Goal: Task Accomplishment & Management: Manage account settings

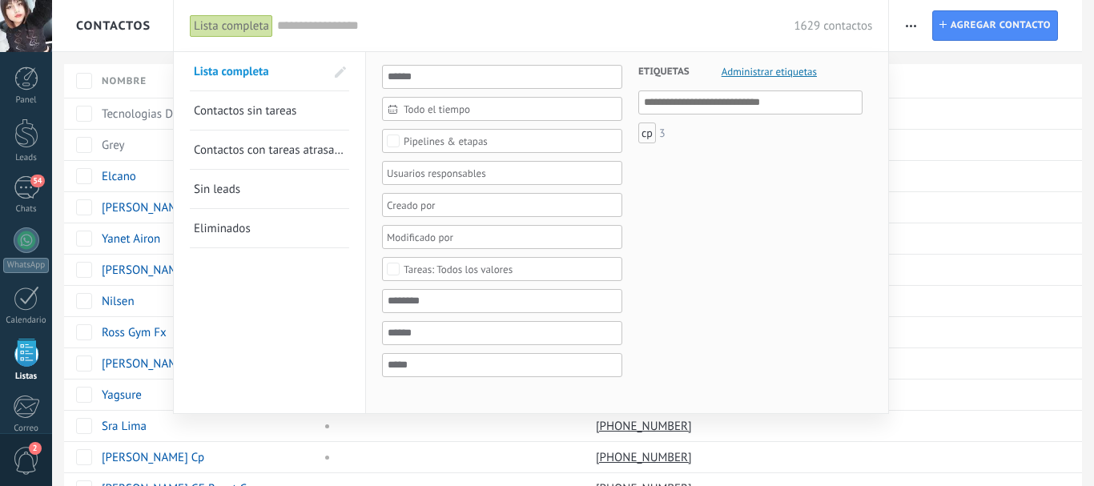
click at [337, 72] on span at bounding box center [340, 72] width 11 height 11
click at [688, 73] on h3 "Etiquetas Administrar etiquetas Y O" at bounding box center [751, 71] width 224 height 38
click at [748, 68] on span "Administrar etiquetas" at bounding box center [769, 72] width 95 height 10
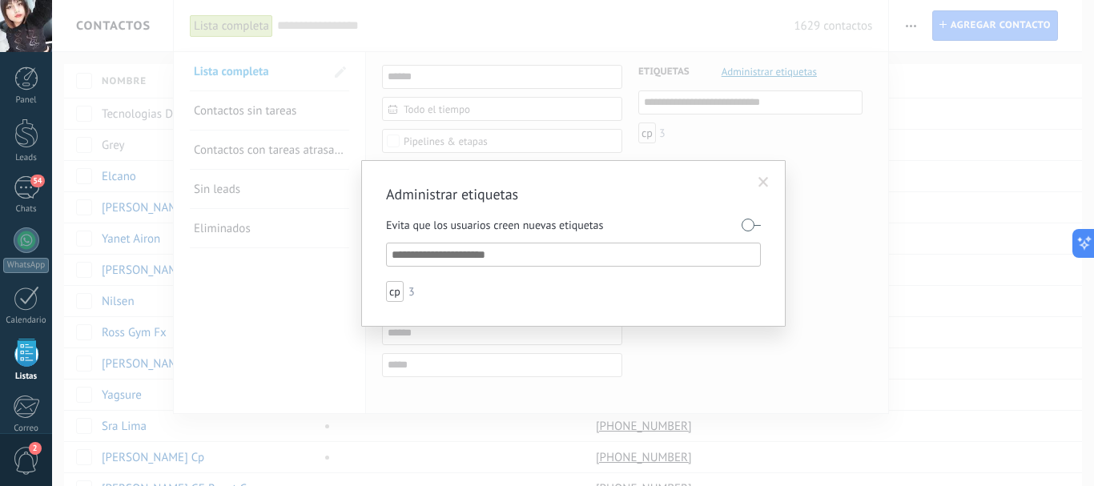
click at [715, 99] on div "Administrar etiquetas Evita que los usuarios creen nuevas etiquetas cp 3" at bounding box center [573, 243] width 1042 height 486
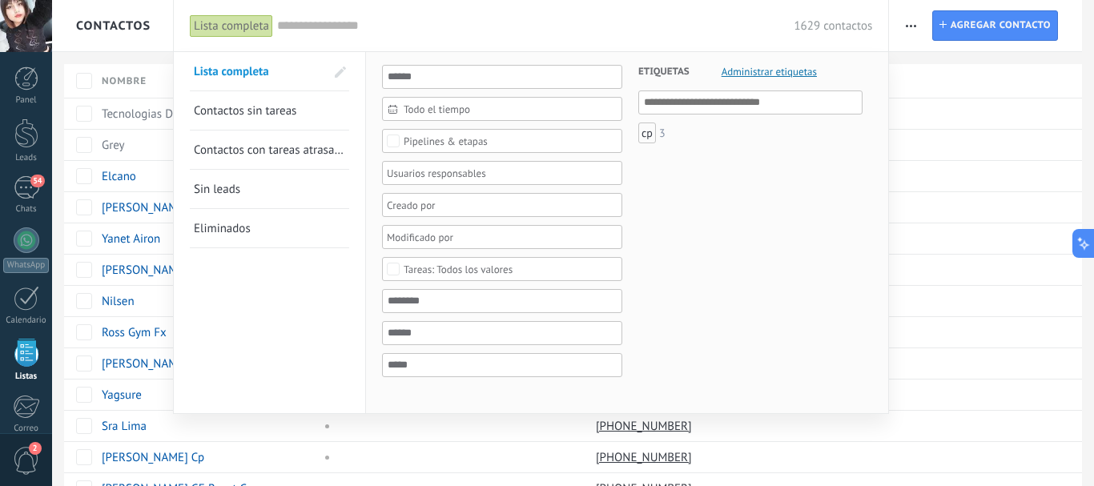
click at [657, 71] on span "Etiquetas" at bounding box center [664, 71] width 51 height 39
click at [659, 106] on input "text" at bounding box center [751, 102] width 215 height 19
click at [309, 77] on span at bounding box center [330, 71] width 45 height 38
click at [345, 74] on span at bounding box center [340, 72] width 11 height 11
click at [276, 115] on span "Contactos sin tareas" at bounding box center [251, 110] width 103 height 15
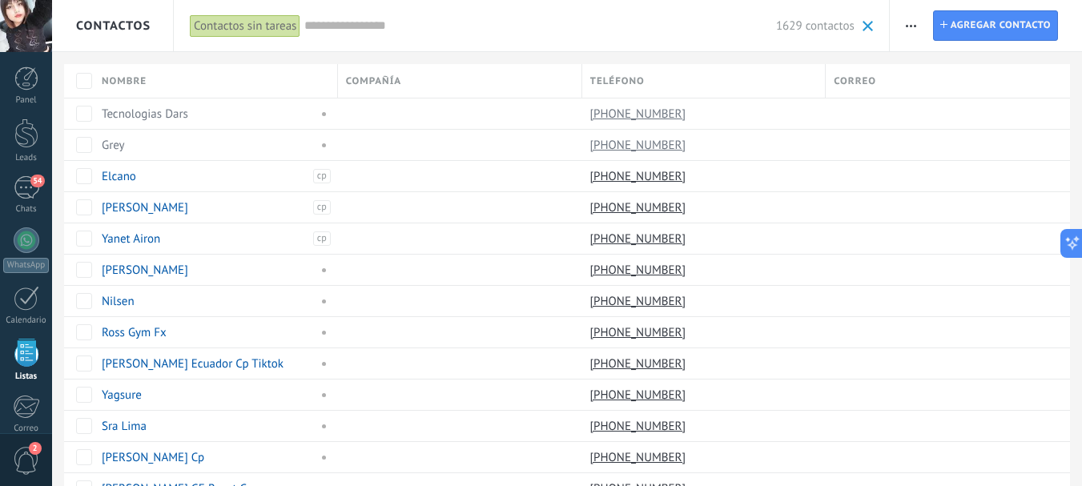
click at [297, 28] on div "Contactos sin tareas" at bounding box center [245, 25] width 111 height 23
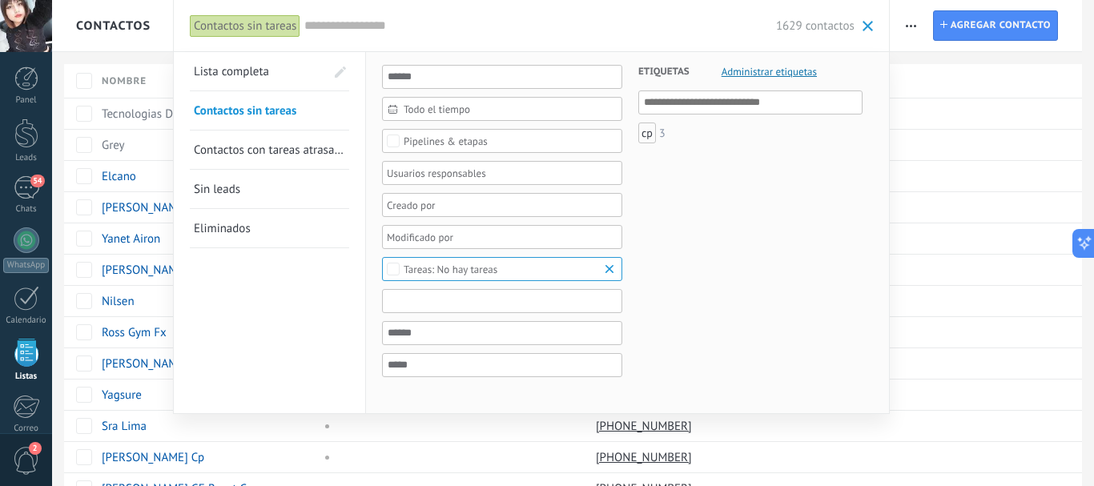
click at [457, 309] on input "text" at bounding box center [502, 301] width 240 height 24
click at [677, 308] on div "Etiquetas Administrar etiquetas Y O cp 3" at bounding box center [743, 224] width 240 height 345
click at [462, 115] on span "Todo el tiempo" at bounding box center [509, 109] width 210 height 12
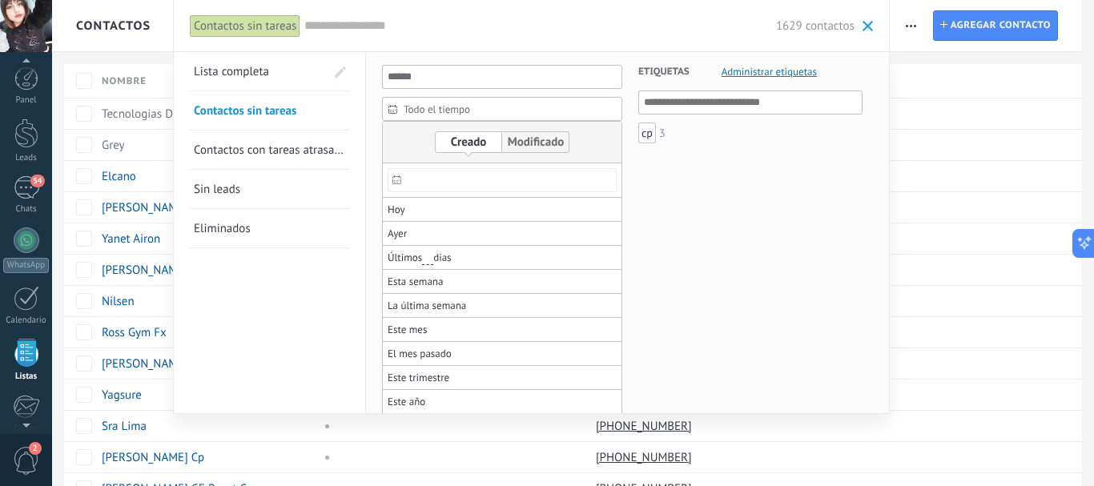
scroll to position [99, 0]
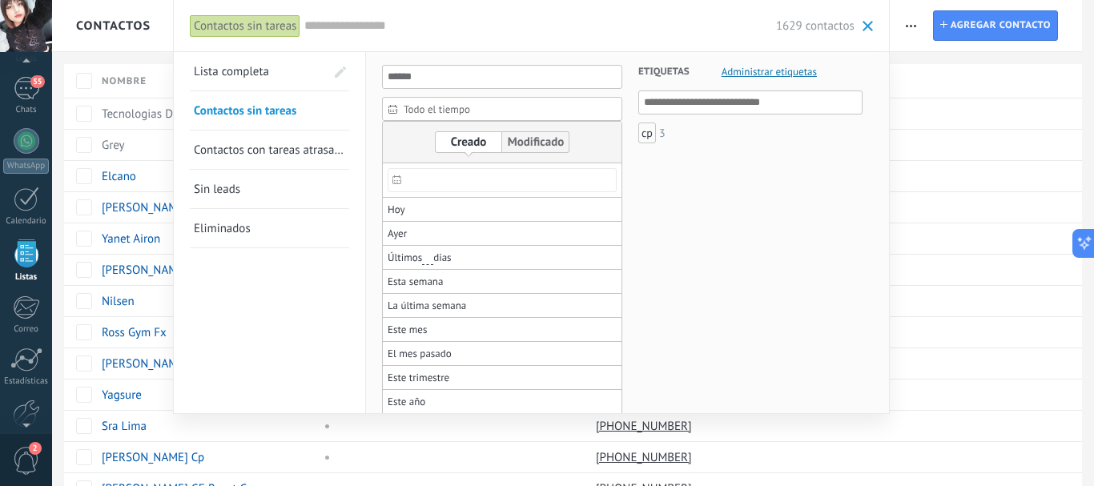
click at [535, 106] on span "Todo el tiempo" at bounding box center [509, 109] width 210 height 12
click at [474, 82] on input "text" at bounding box center [502, 77] width 240 height 24
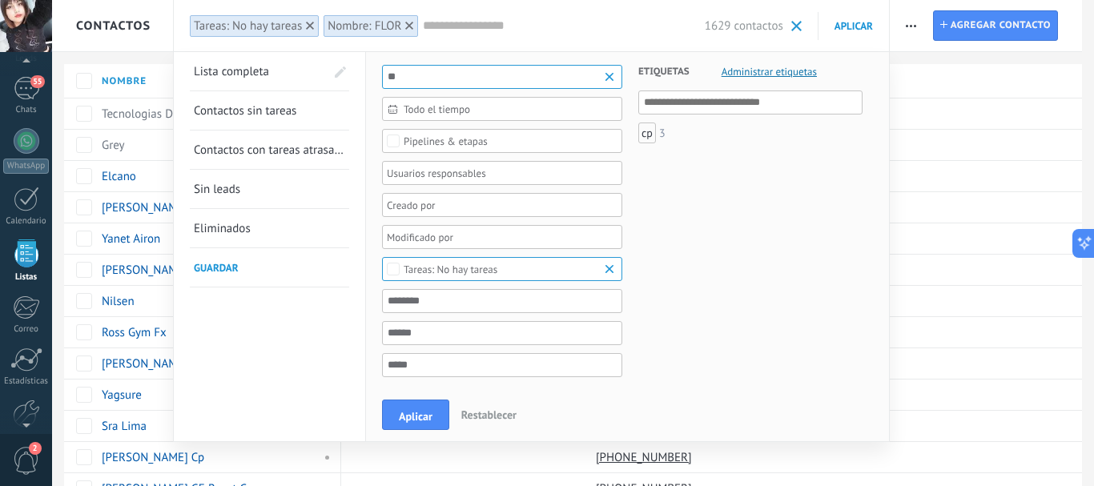
type input "*"
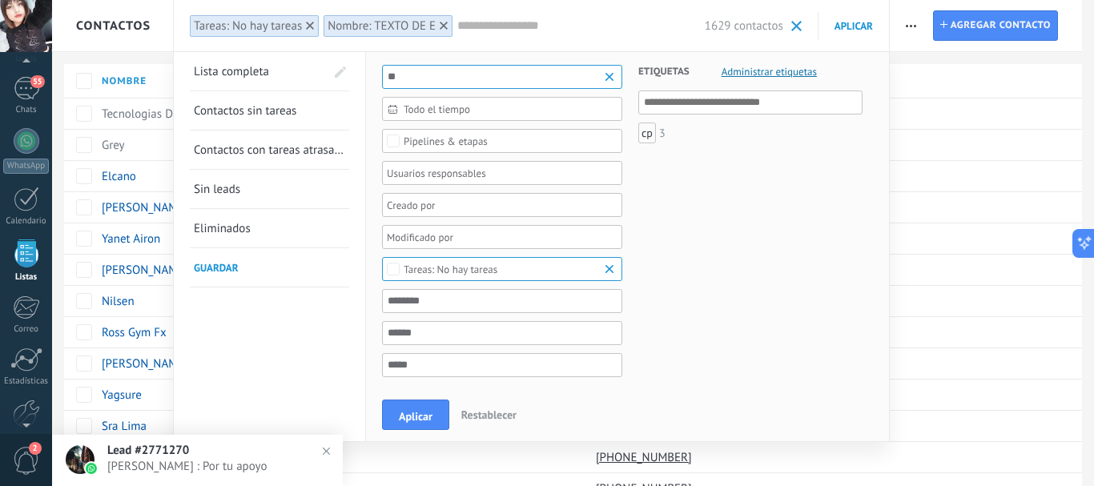
type input "*"
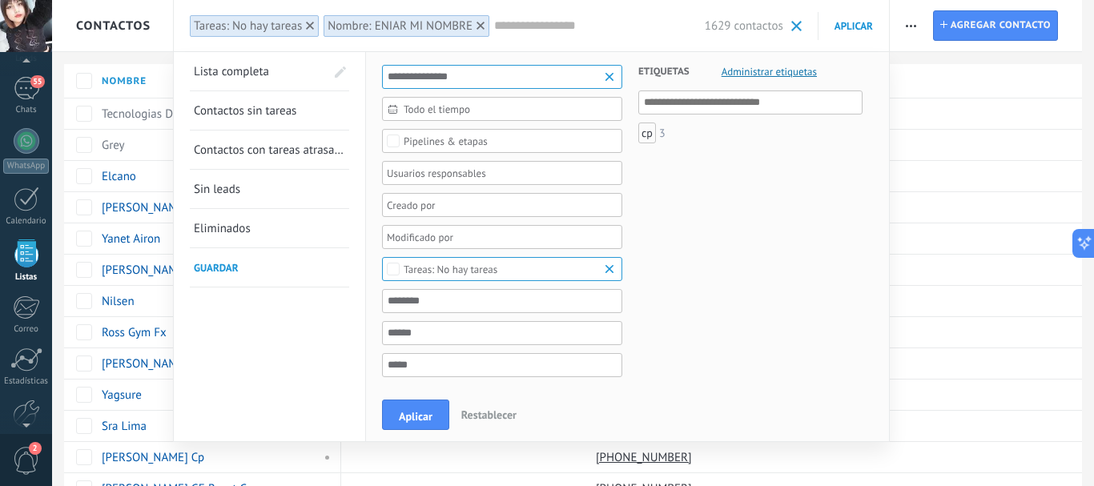
click at [393, 79] on input "**********" at bounding box center [502, 77] width 240 height 24
type input "**********"
click at [447, 275] on div "No hay tareas" at bounding box center [451, 270] width 94 height 12
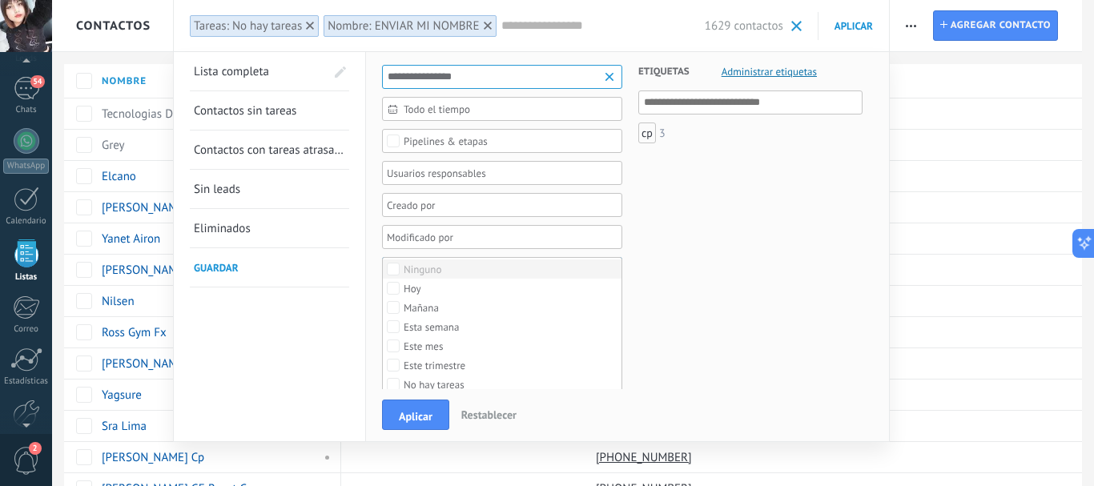
click at [447, 270] on label "Ninguno" at bounding box center [502, 269] width 239 height 19
click at [447, 270] on div "Seleccionar todo" at bounding box center [441, 269] width 74 height 11
click at [447, 270] on label "Ninguno" at bounding box center [502, 269] width 239 height 19
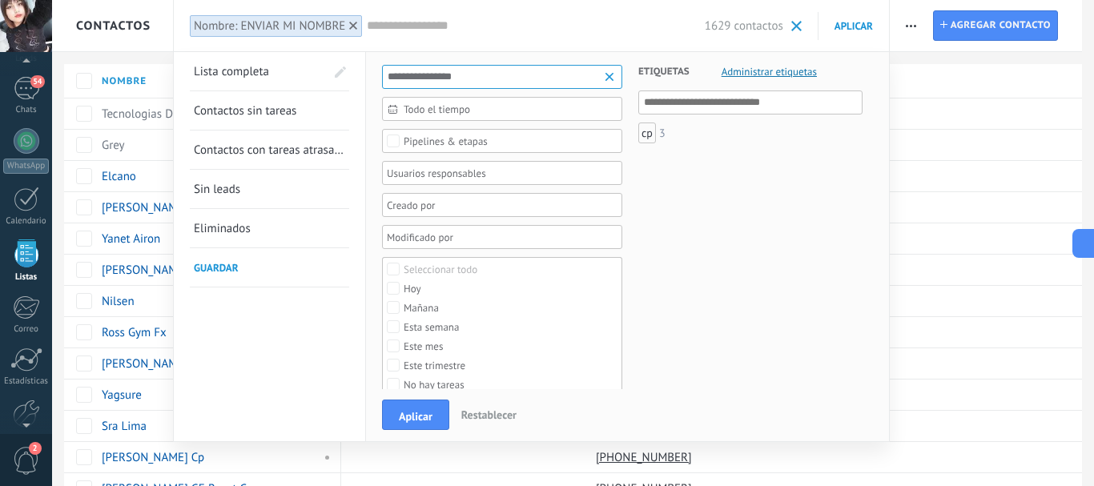
click at [837, 292] on div "Etiquetas Administrar etiquetas Y O cp 3" at bounding box center [743, 224] width 240 height 345
click at [573, 265] on span "Todos los valores" at bounding box center [503, 270] width 198 height 12
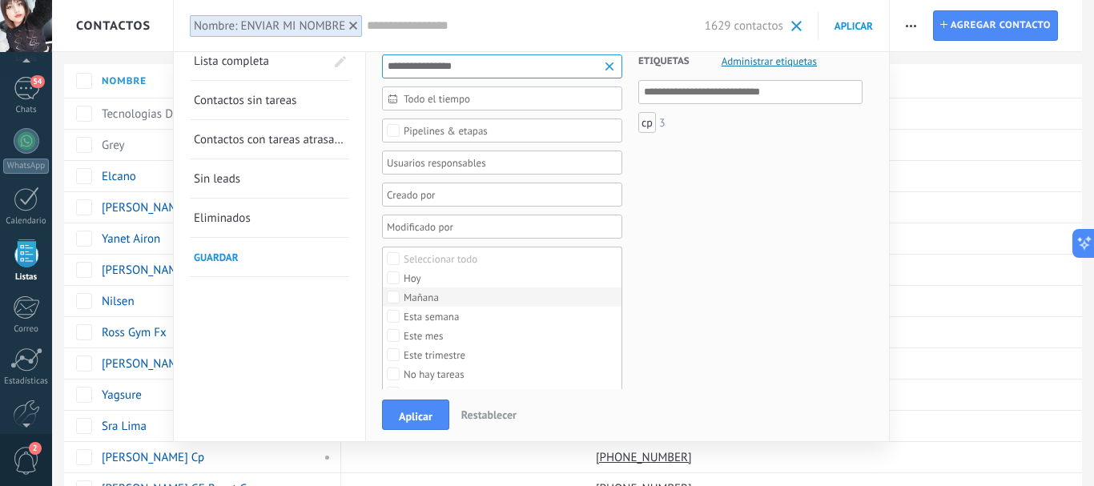
scroll to position [12, 0]
click at [521, 249] on label "Seleccionar todo" at bounding box center [502, 257] width 239 height 19
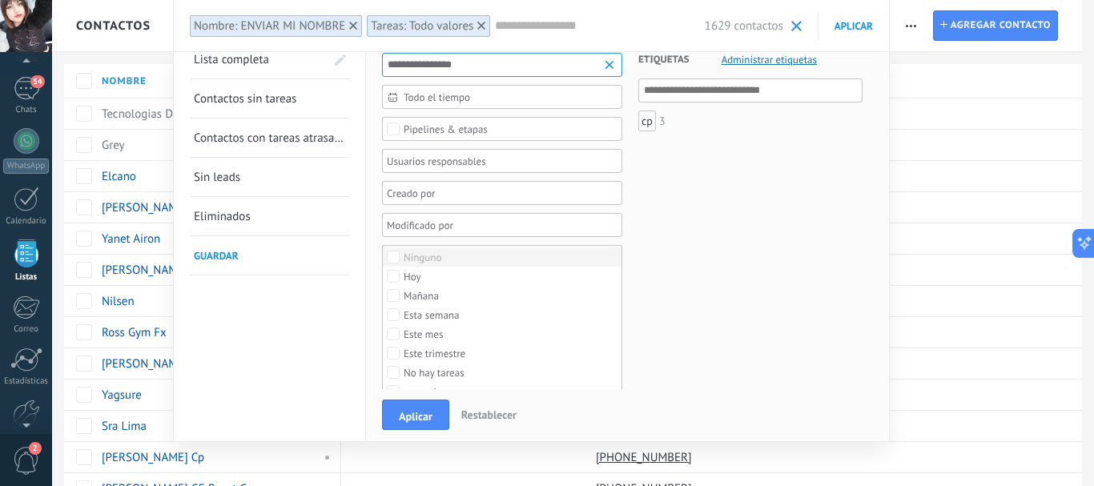
click at [521, 249] on label "Ninguno" at bounding box center [502, 257] width 239 height 19
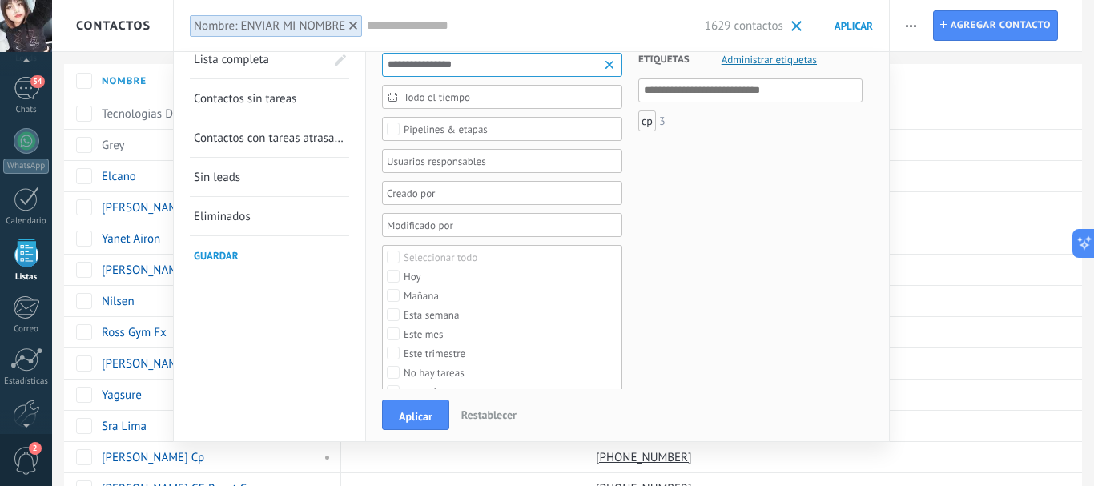
click at [797, 269] on div "Etiquetas Administrar etiquetas Y O cp 3" at bounding box center [743, 212] width 240 height 345
click at [343, 62] on span at bounding box center [340, 59] width 11 height 11
click at [343, 62] on span at bounding box center [339, 59] width 14 height 11
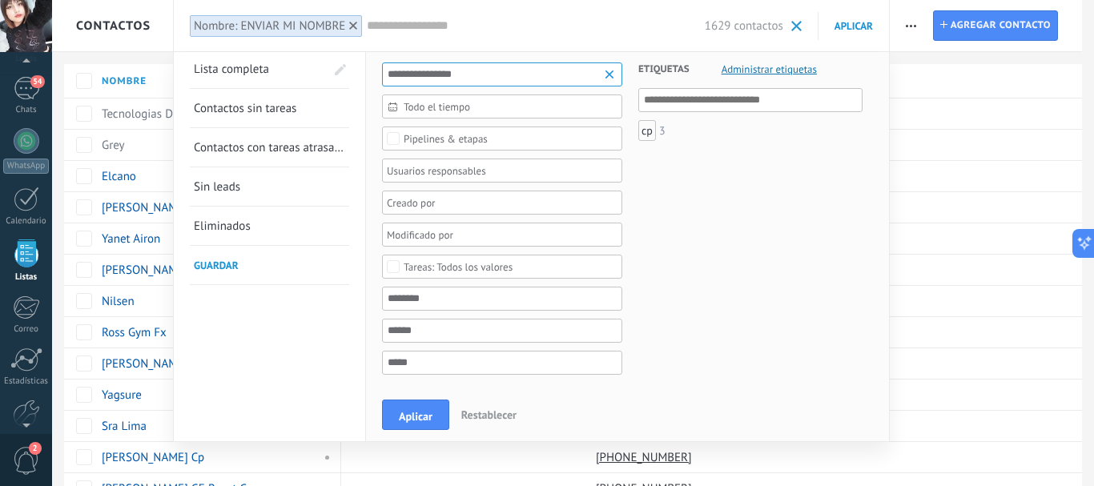
scroll to position [0, 0]
click at [481, 177] on div at bounding box center [497, 172] width 224 height 19
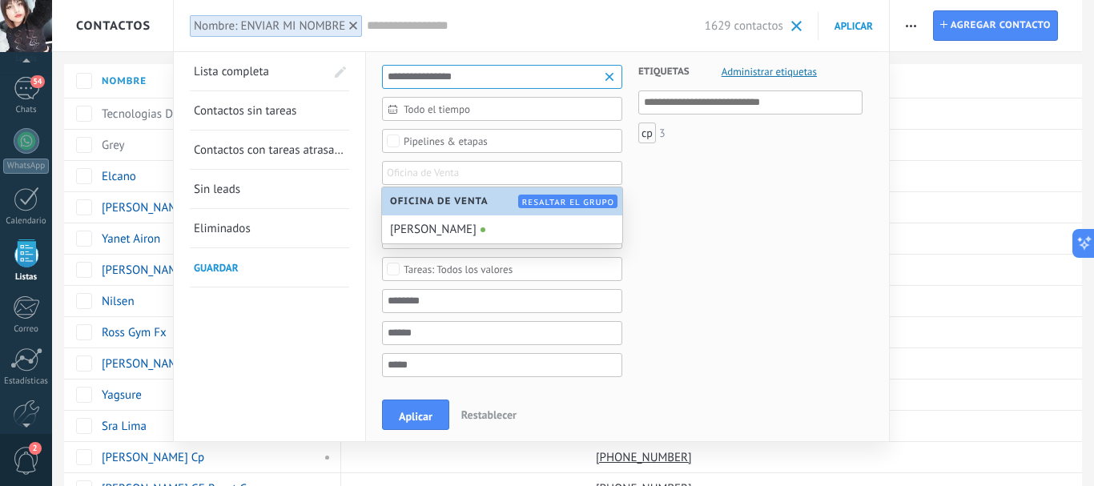
click at [770, 230] on div "Etiquetas Administrar etiquetas Y O cp 3" at bounding box center [743, 224] width 240 height 345
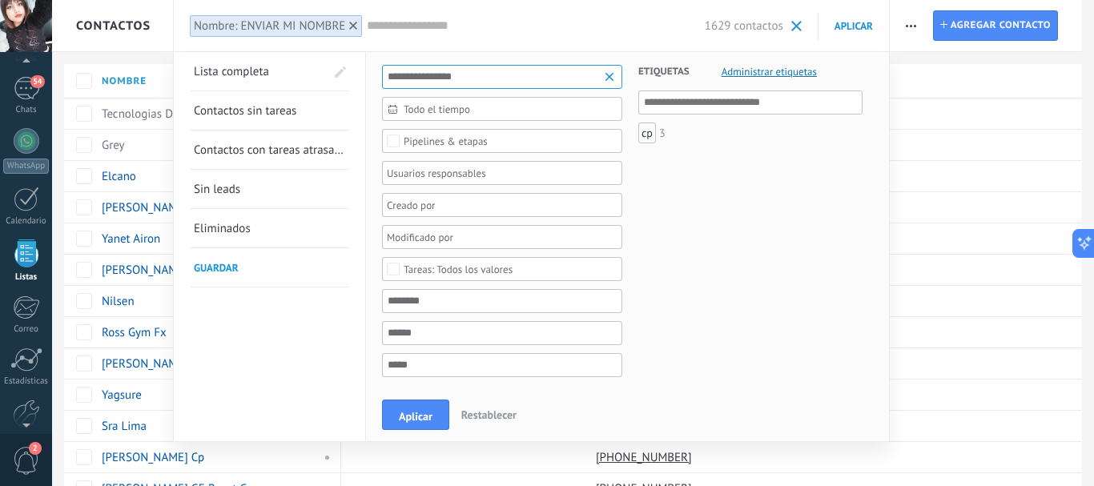
click at [611, 104] on span "Todo el tiempo" at bounding box center [509, 109] width 210 height 12
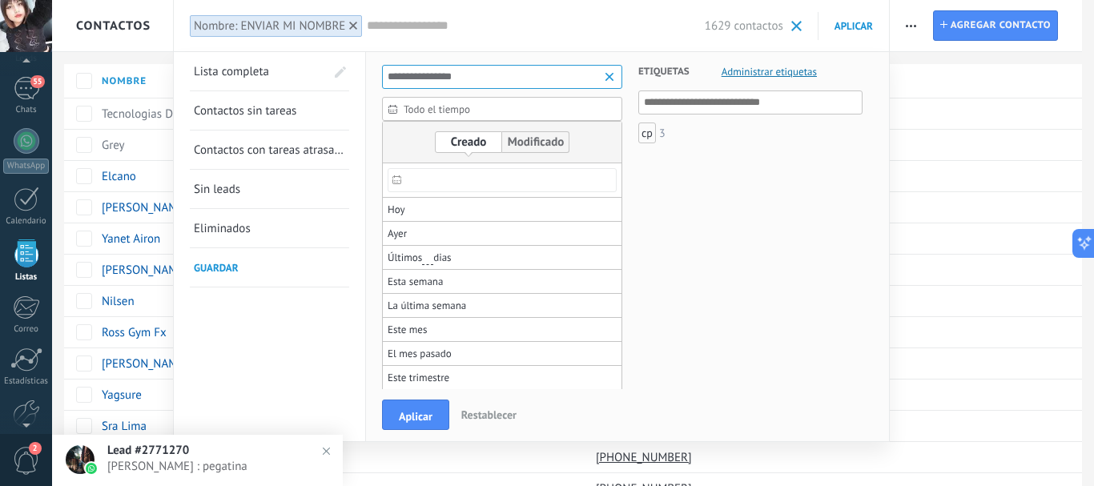
click at [611, 104] on span "Todo el tiempo" at bounding box center [509, 109] width 210 height 12
click at [761, 216] on div "Etiquetas Administrar etiquetas Y O cp 3" at bounding box center [743, 224] width 240 height 345
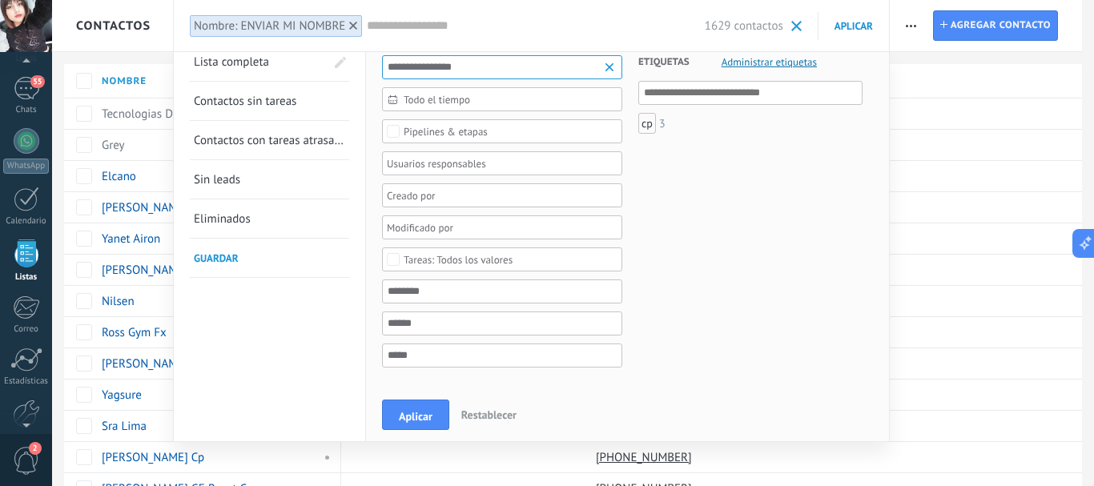
scroll to position [12, 0]
click at [457, 264] on div "Todos los valores" at bounding box center [502, 257] width 240 height 24
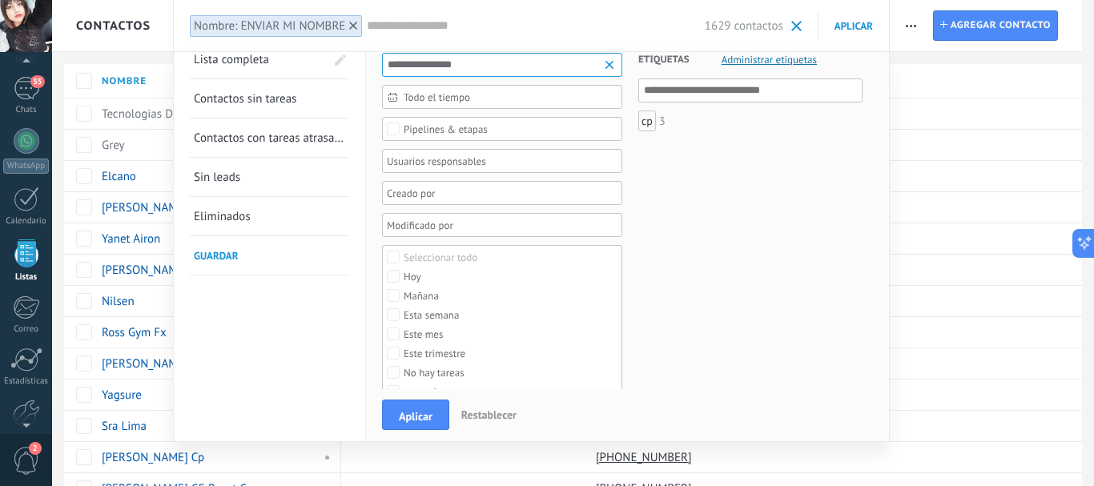
click at [457, 264] on label "Seleccionar todo" at bounding box center [502, 257] width 239 height 19
click at [457, 264] on label "Ninguno" at bounding box center [502, 257] width 239 height 19
click at [715, 333] on div "Etiquetas Administrar etiquetas Y O cp 3" at bounding box center [743, 212] width 240 height 345
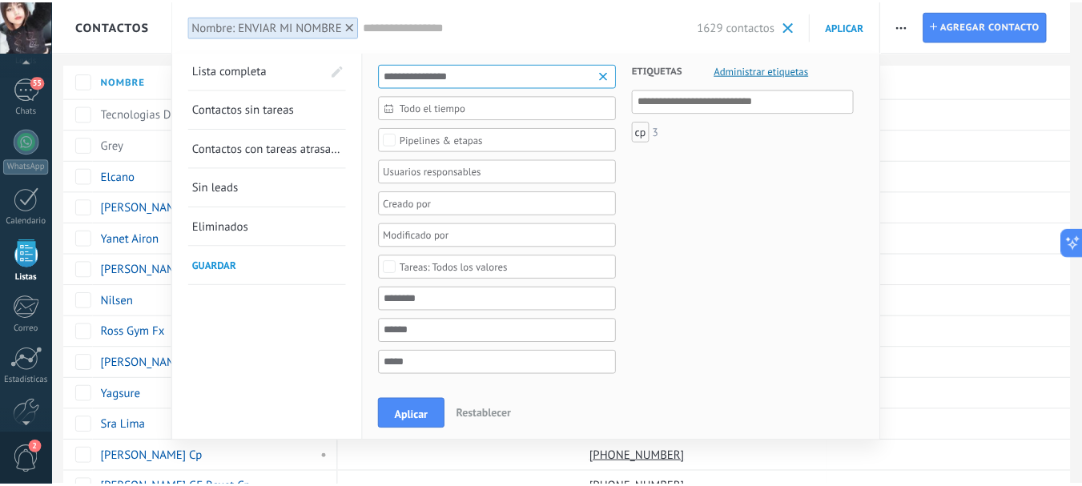
scroll to position [0, 0]
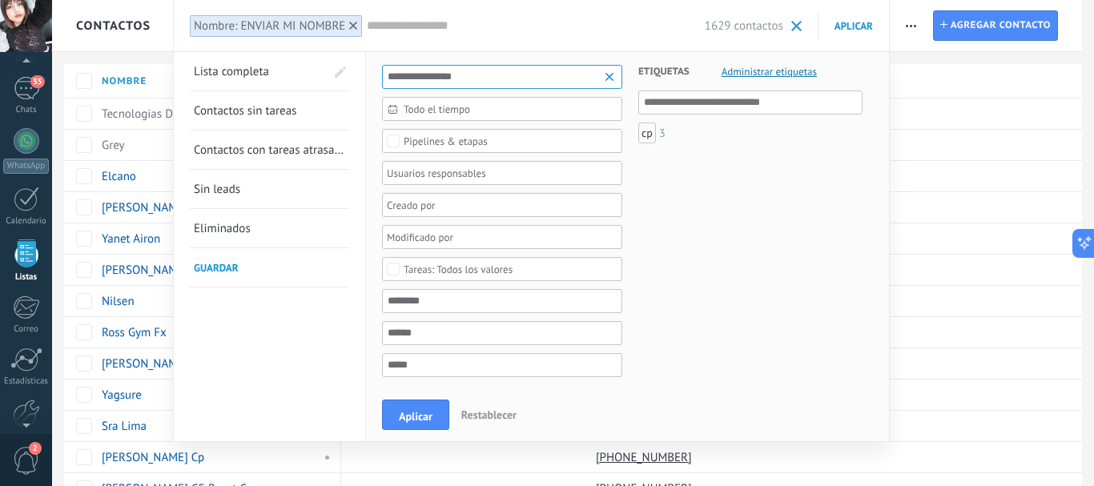
click at [338, 67] on span at bounding box center [340, 72] width 11 height 11
click at [318, 108] on link "Contactos sin tareas" at bounding box center [269, 110] width 151 height 38
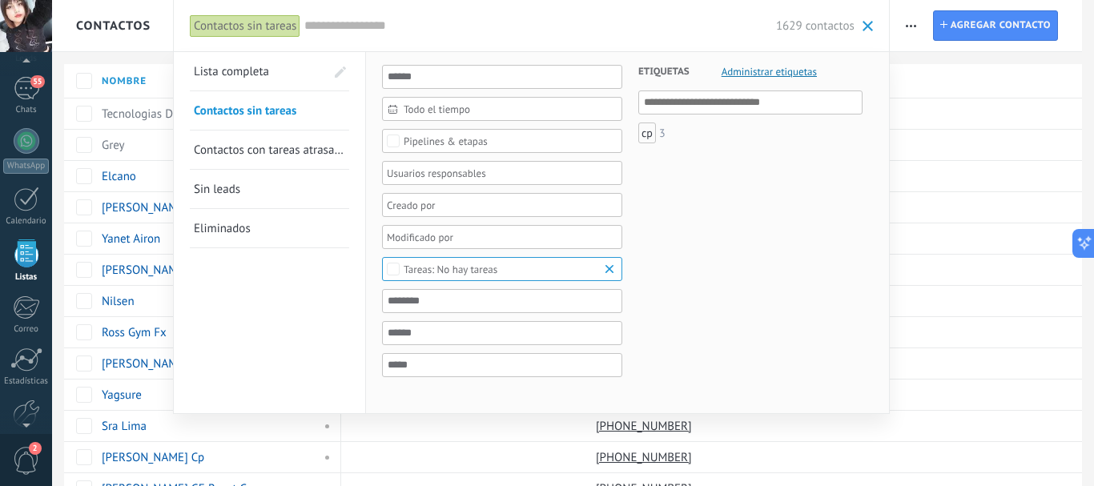
click at [289, 200] on link "Sin leads" at bounding box center [269, 189] width 151 height 38
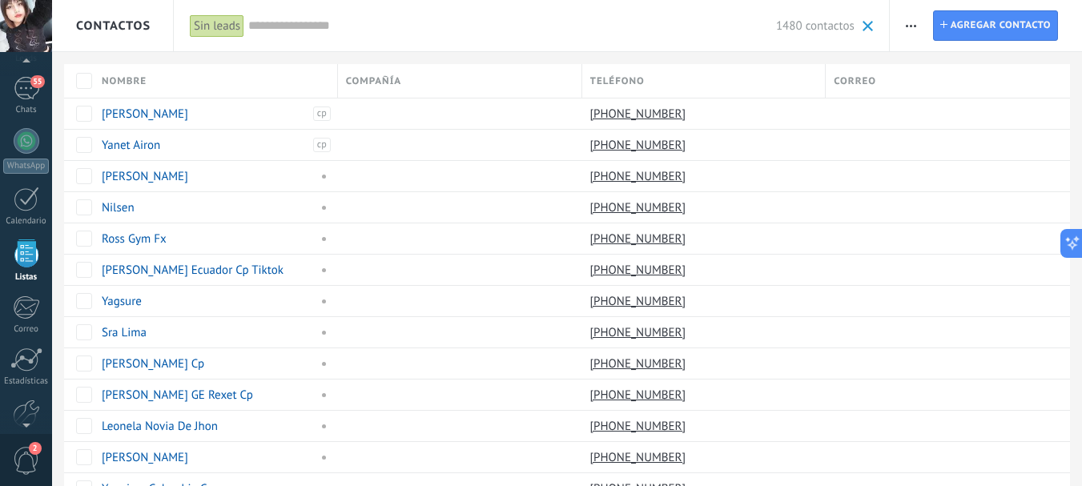
click at [425, 27] on input "text" at bounding box center [512, 26] width 528 height 17
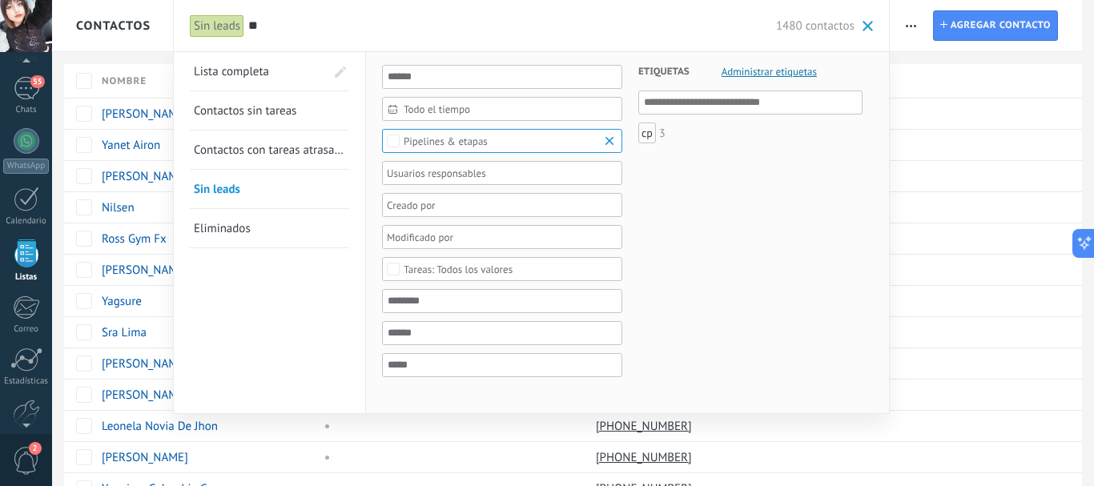
type input "*"
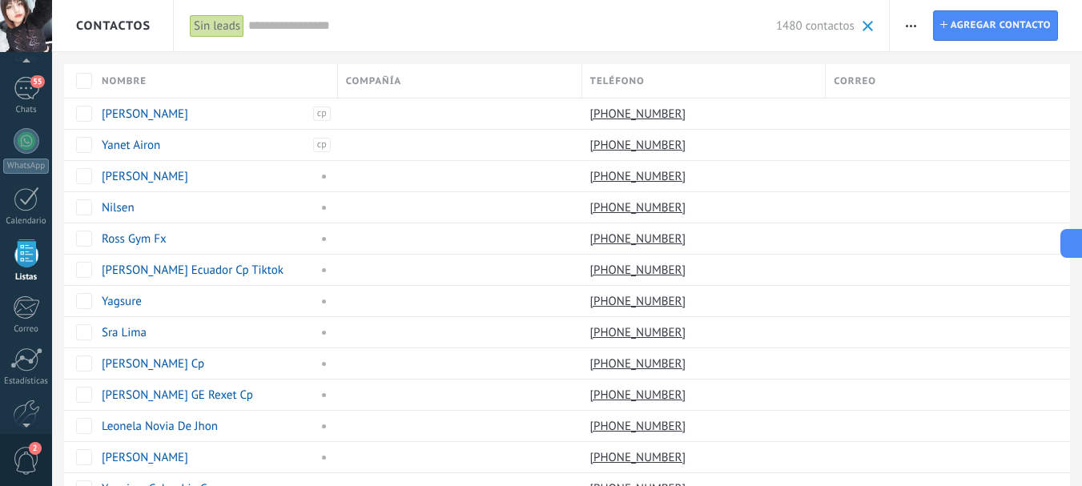
click at [917, 27] on span "button" at bounding box center [911, 25] width 10 height 30
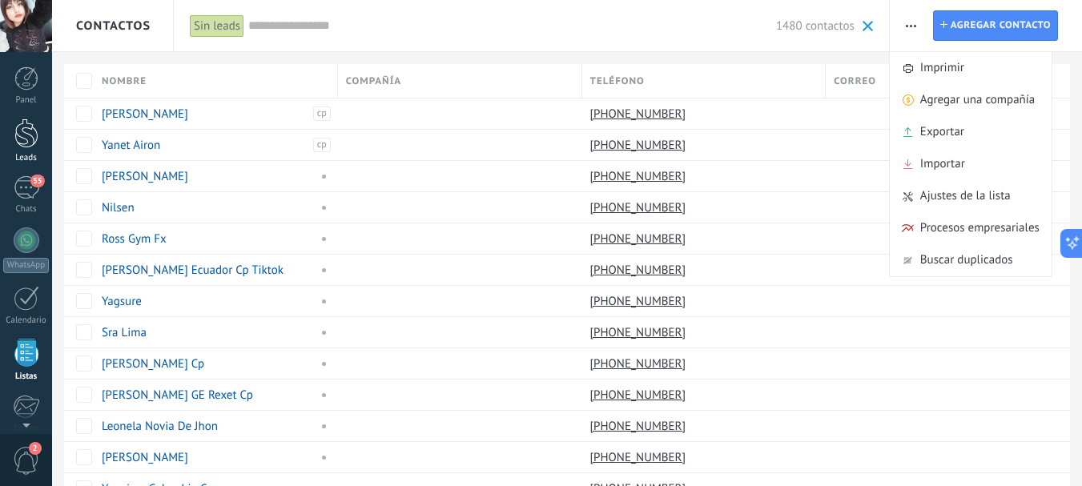
click at [28, 129] on div at bounding box center [26, 134] width 24 height 30
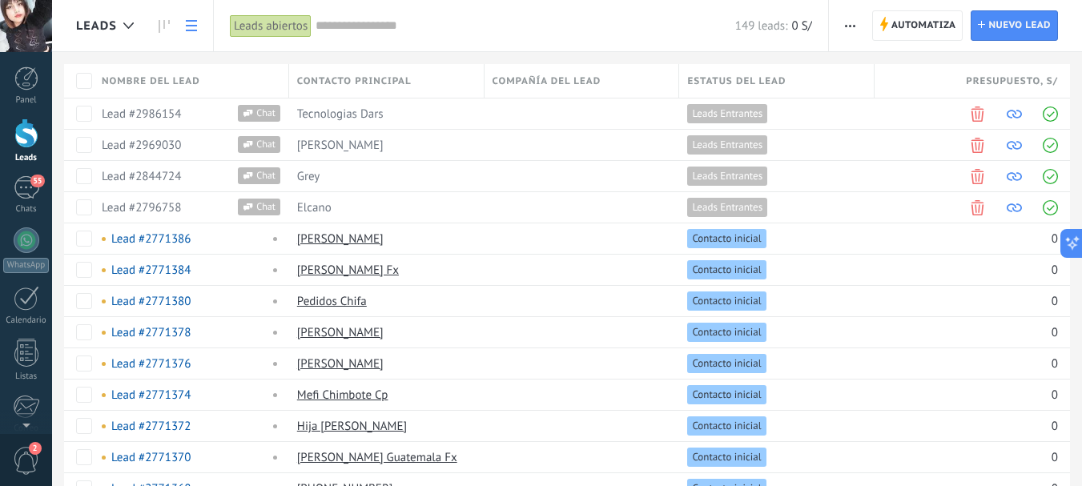
click at [304, 26] on div "Leads abiertos" at bounding box center [271, 25] width 82 height 23
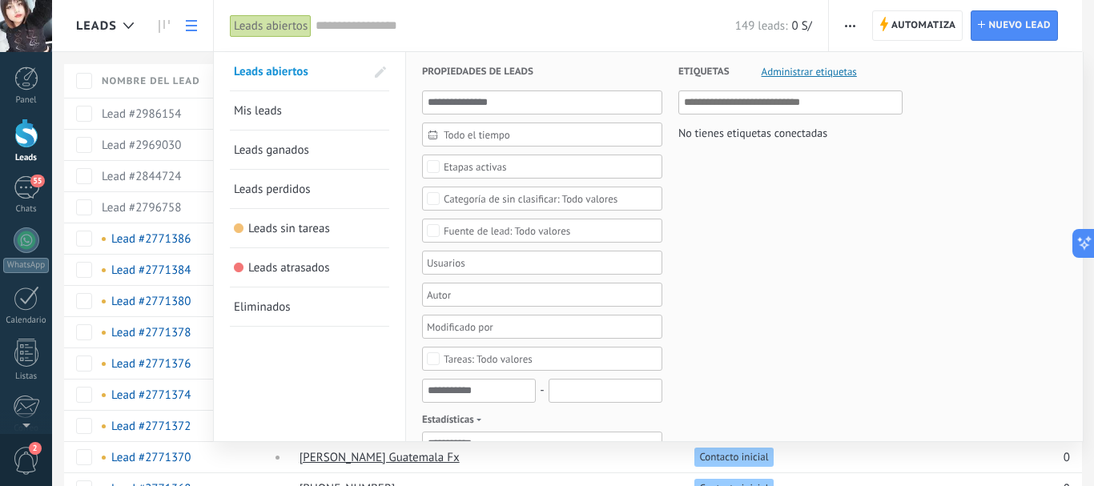
click at [318, 241] on link "Leads sin tareas" at bounding box center [309, 228] width 151 height 38
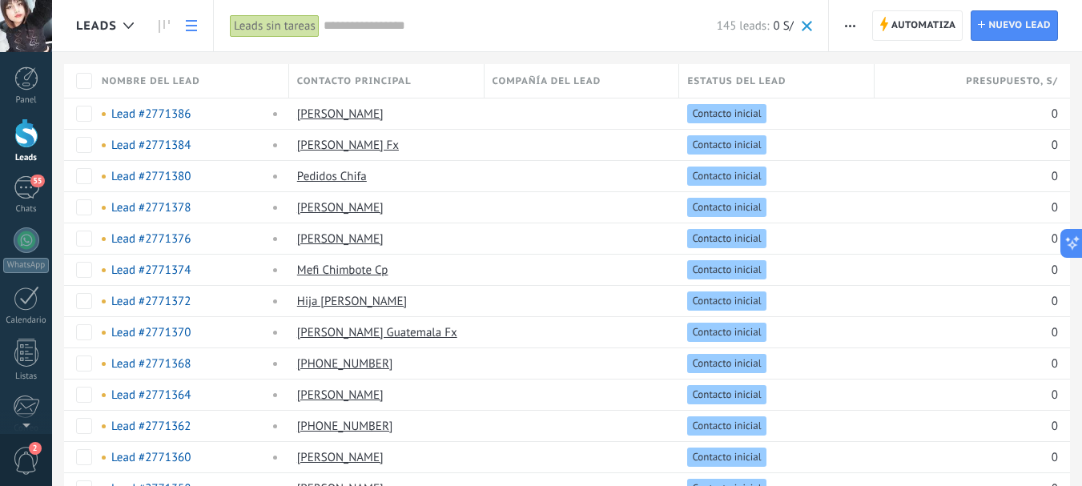
click at [308, 28] on div "Leads sin tareas" at bounding box center [275, 25] width 90 height 23
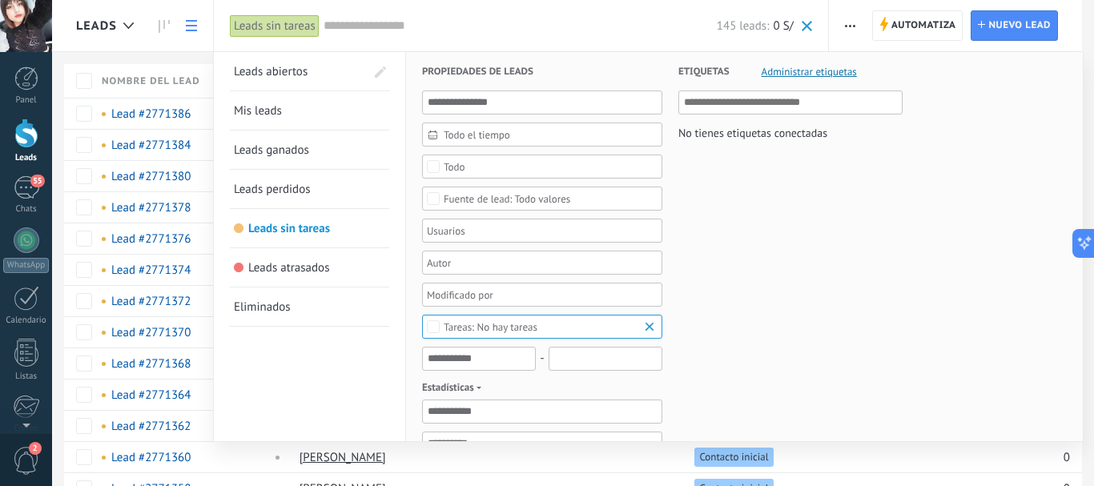
click at [336, 75] on link "Leads abiertos" at bounding box center [299, 71] width 131 height 38
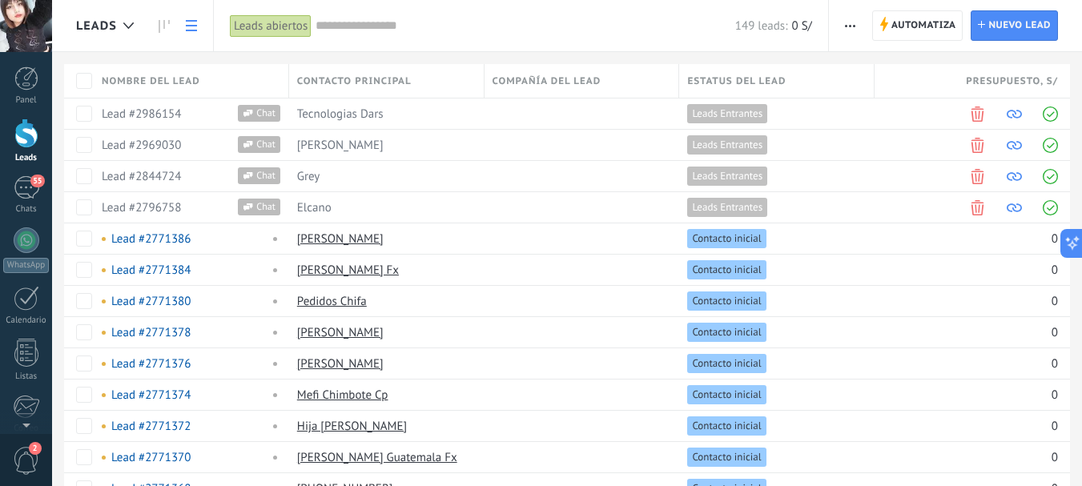
click at [337, 32] on input "text" at bounding box center [526, 26] width 420 height 17
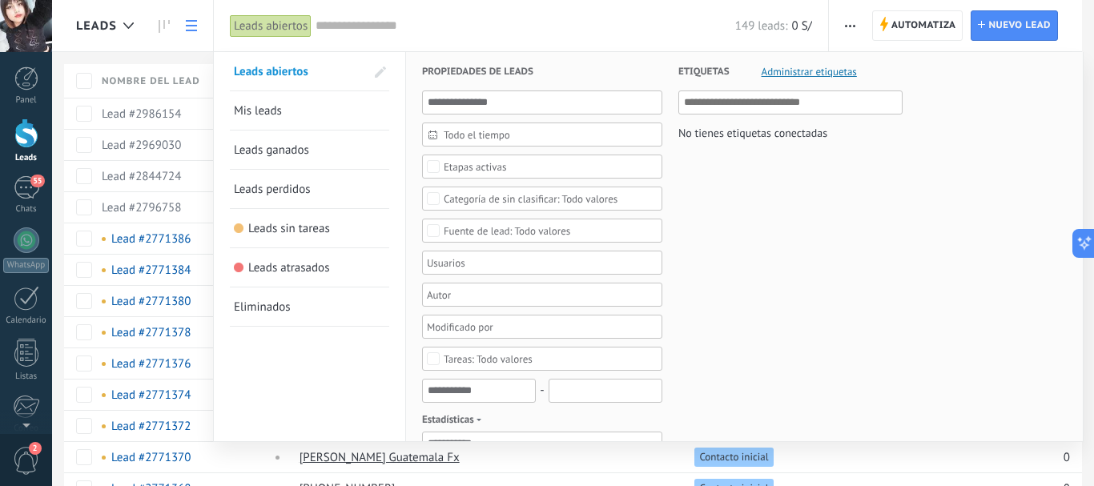
click at [357, 230] on link "Leads sin tareas" at bounding box center [309, 228] width 151 height 38
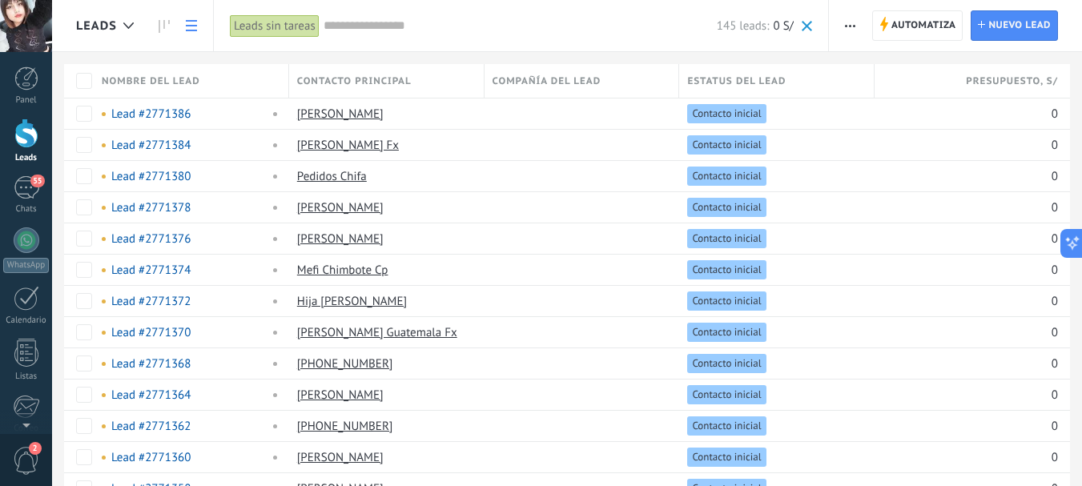
click at [304, 27] on div "Leads sin tareas" at bounding box center [275, 25] width 90 height 23
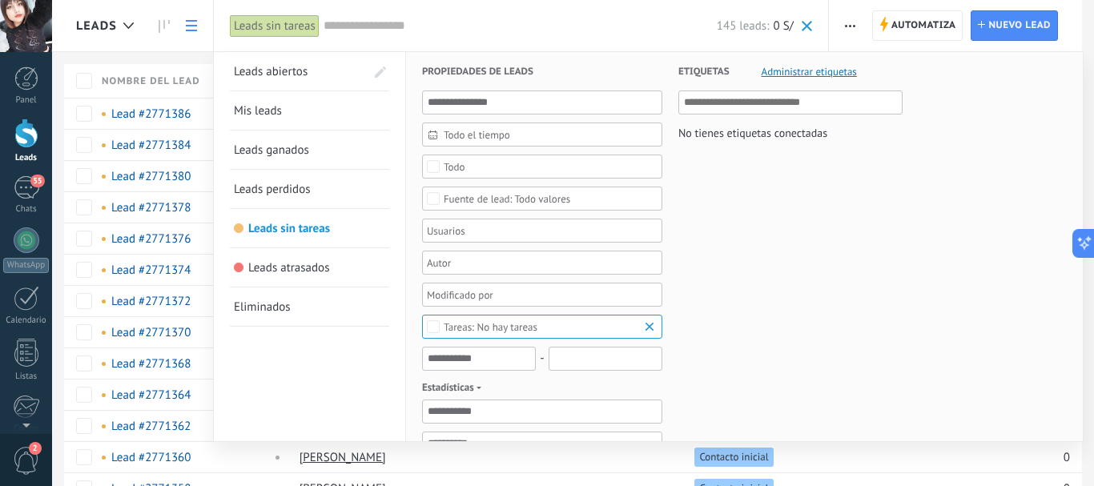
click at [368, 69] on span at bounding box center [380, 71] width 27 height 27
click at [352, 81] on span at bounding box center [370, 71] width 45 height 38
click at [384, 71] on span at bounding box center [379, 72] width 14 height 11
click at [352, 71] on span at bounding box center [370, 71] width 45 height 38
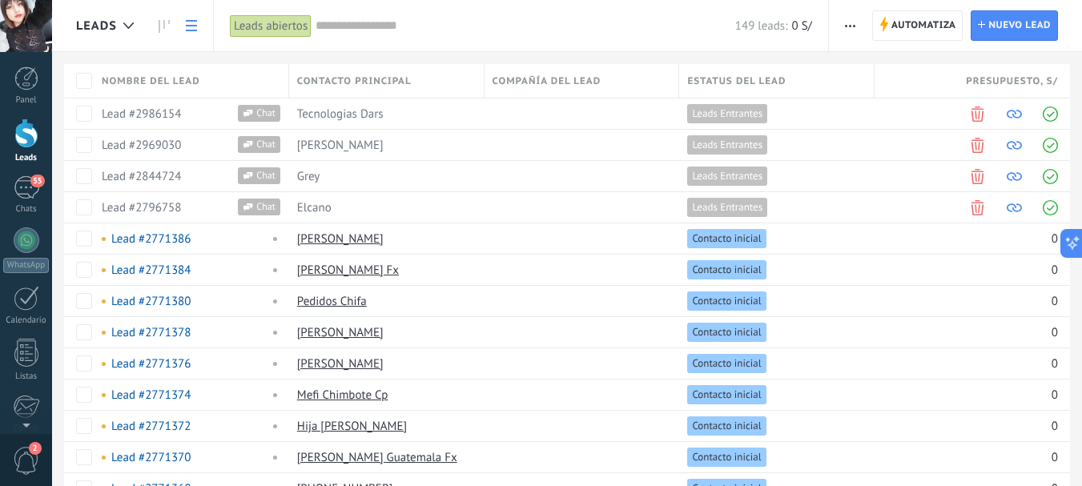
click at [464, 26] on input "text" at bounding box center [526, 26] width 420 height 17
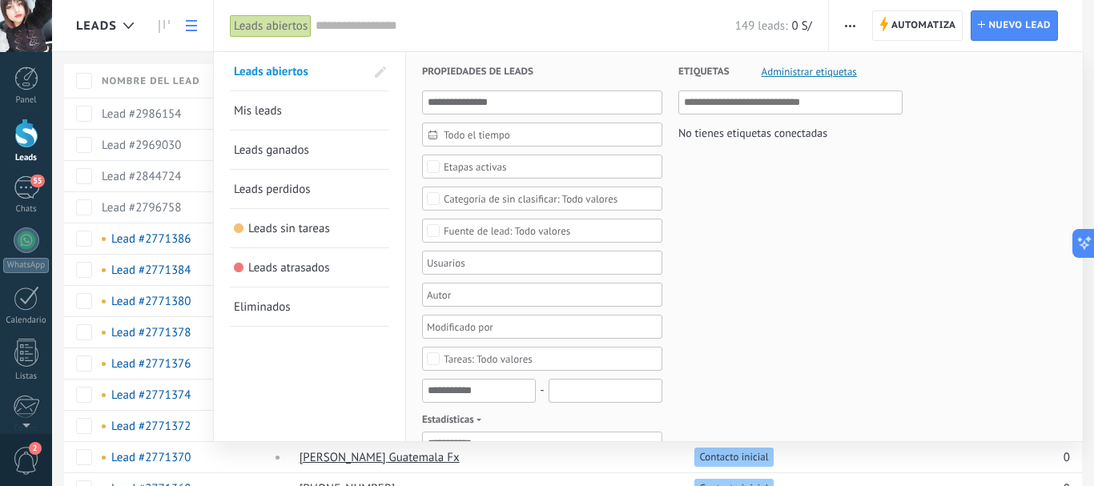
click at [546, 163] on span "Etapas activas" at bounding box center [543, 167] width 198 height 12
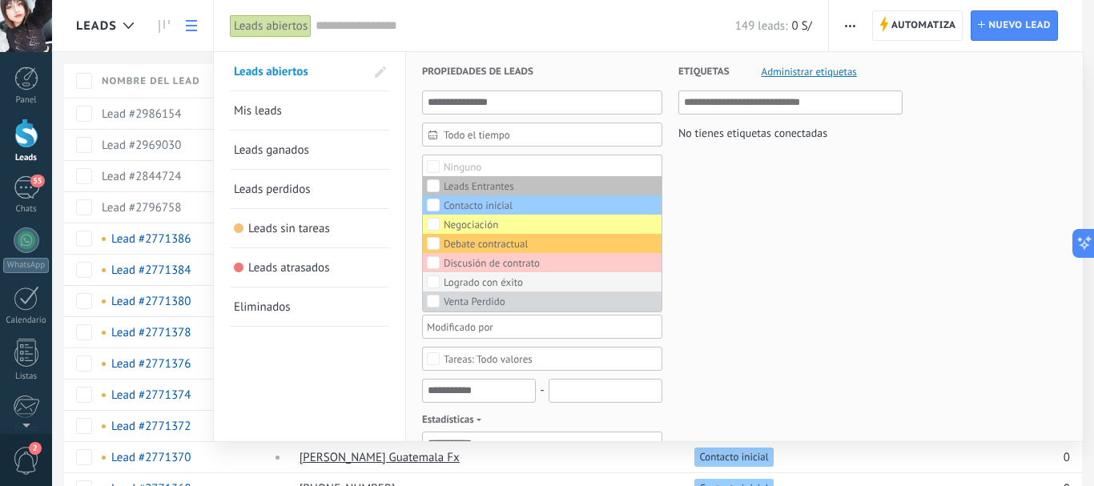
click at [518, 278] on div "Logrado con éxito" at bounding box center [483, 282] width 79 height 11
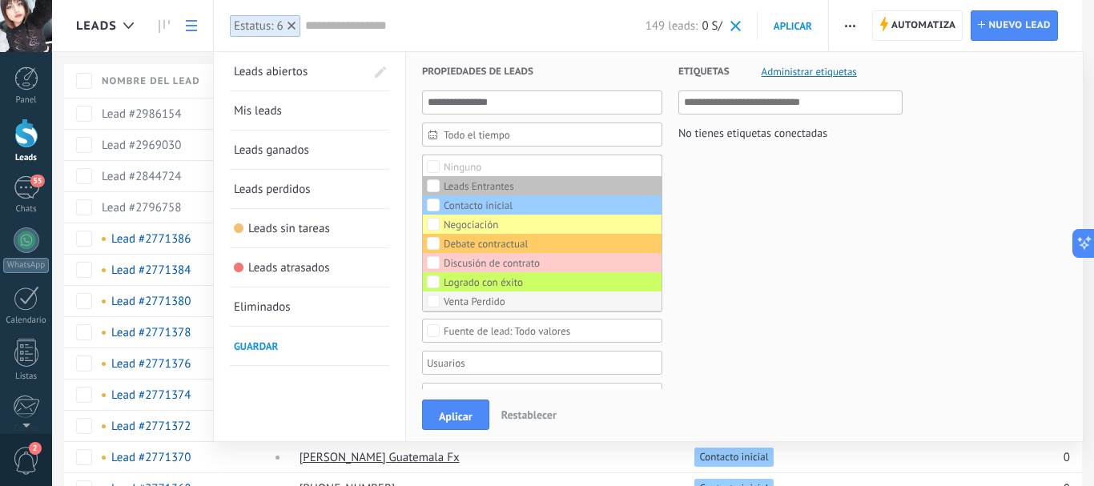
click at [518, 294] on label "Venta Perdido" at bounding box center [542, 301] width 239 height 19
click at [427, 161] on label "Ninguno" at bounding box center [542, 166] width 239 height 19
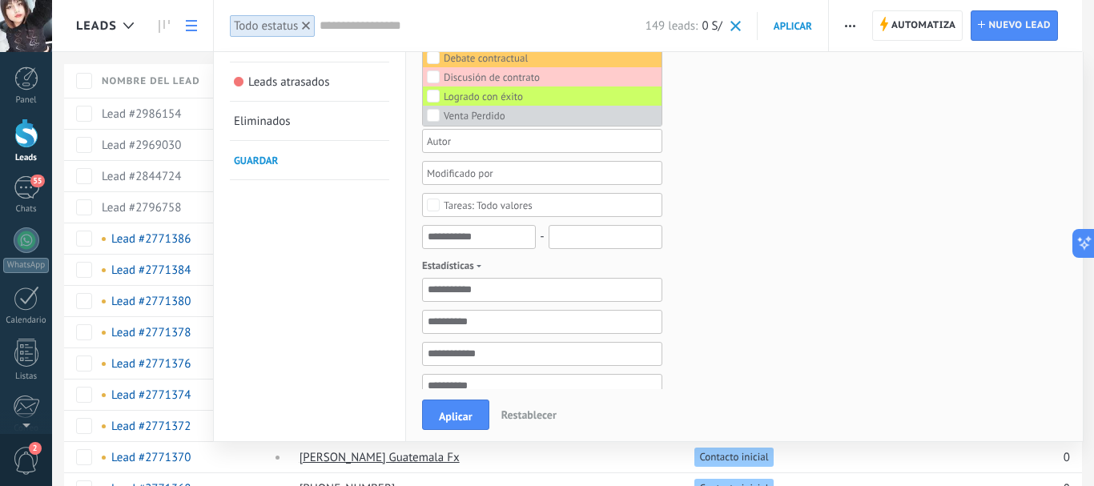
scroll to position [160, 0]
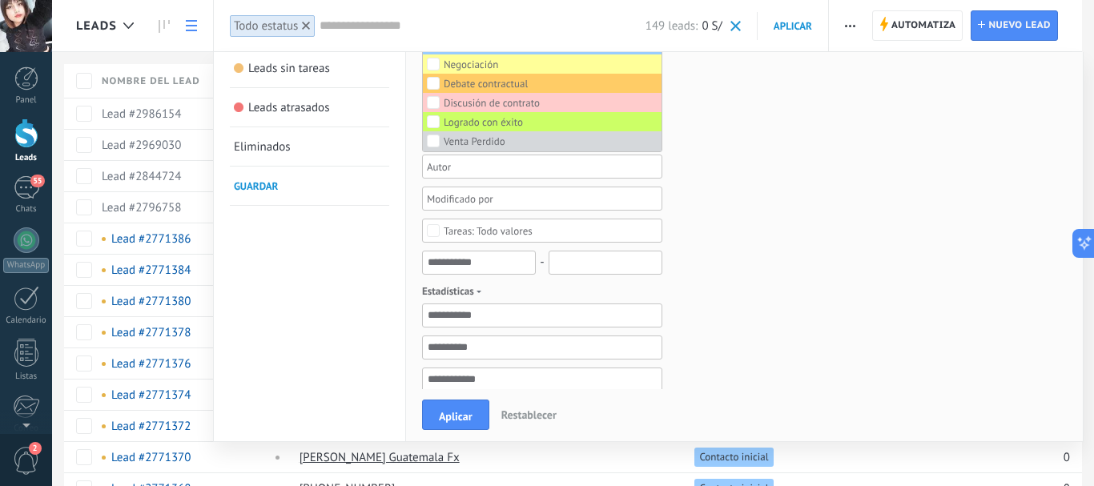
click at [478, 236] on div "Todo valores" at bounding box center [488, 231] width 89 height 12
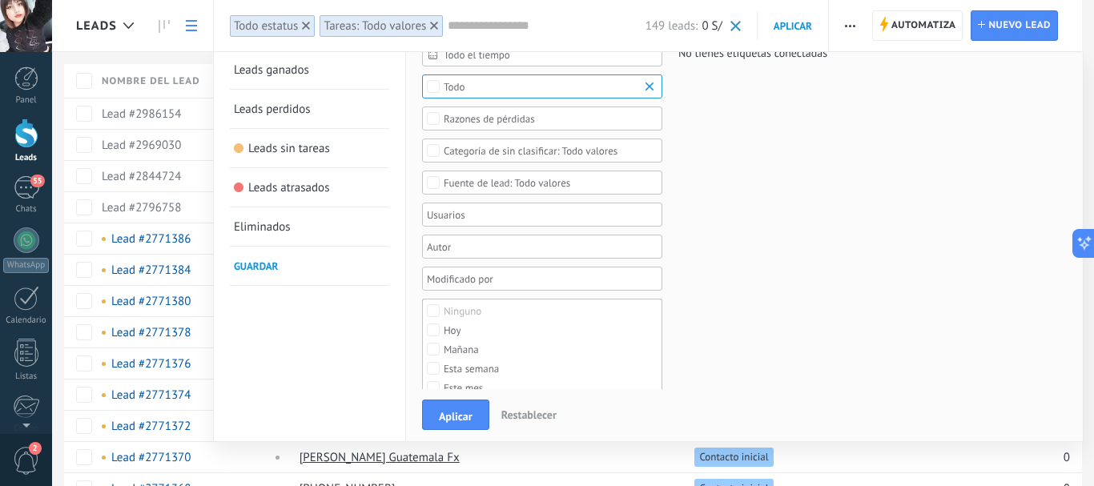
scroll to position [0, 0]
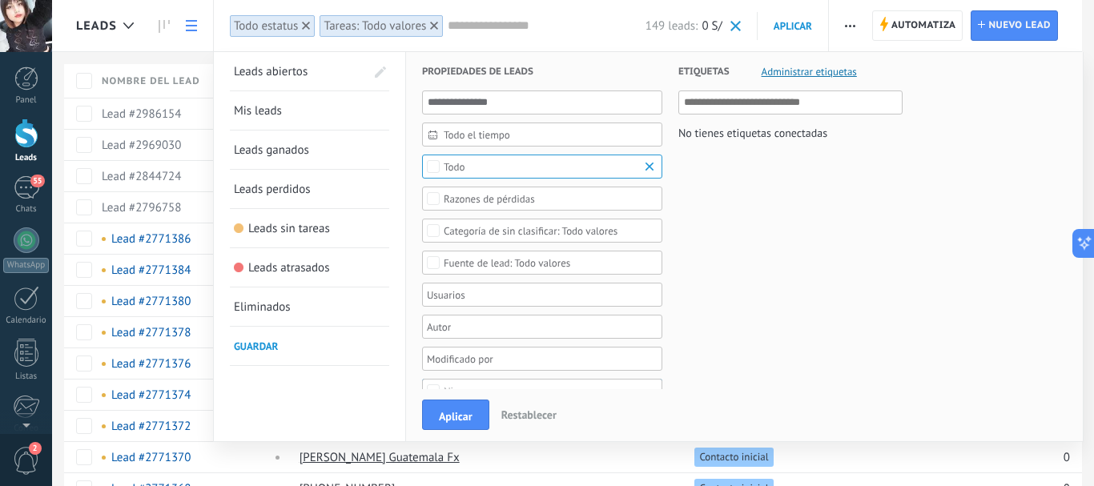
click at [429, 197] on div "Todo el tiempo Todo el tiempo [DATE] [DATE] Últimos ** 30 dias Esta semana La ú…" at bounding box center [542, 450] width 240 height 718
click at [429, 156] on div "Todo" at bounding box center [542, 167] width 240 height 24
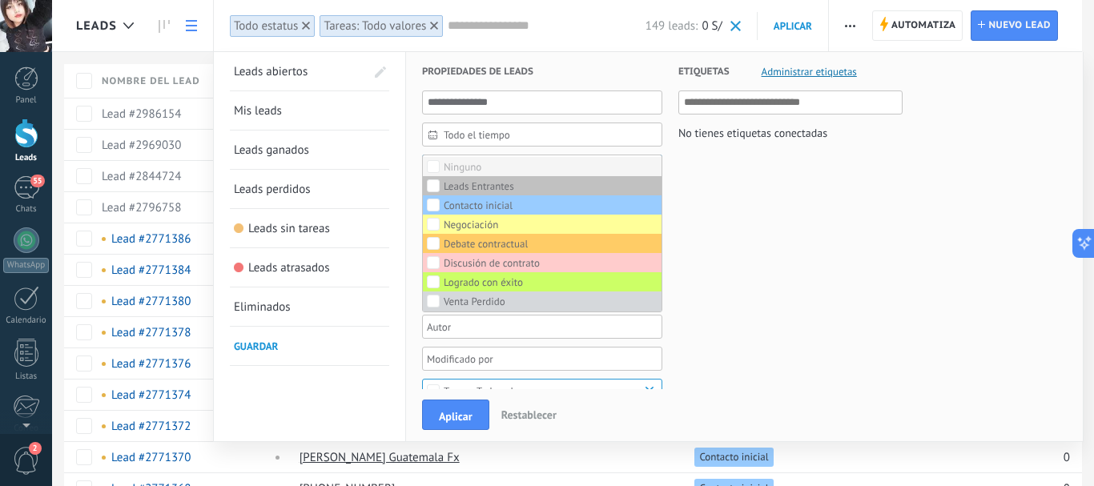
click at [482, 170] on label "Ninguno" at bounding box center [542, 166] width 239 height 19
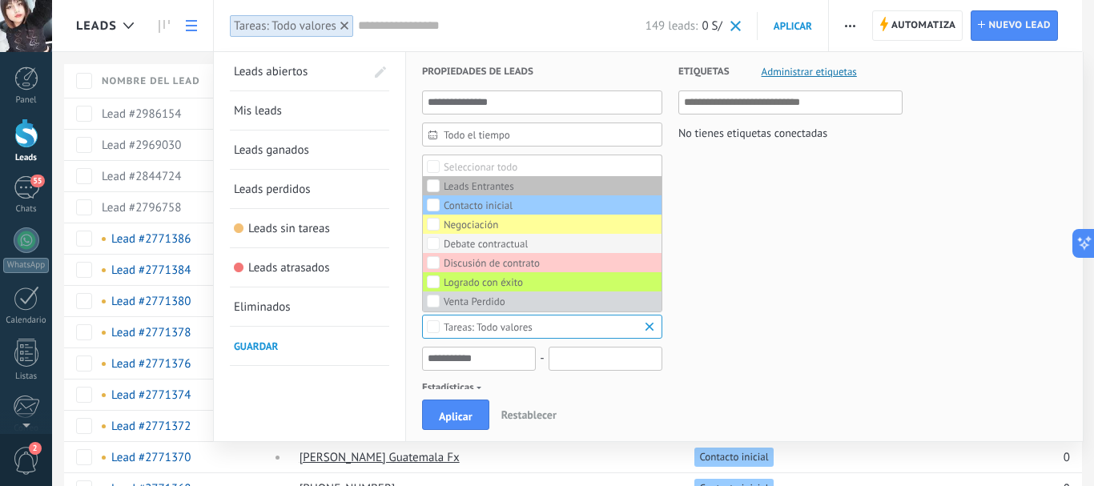
click at [458, 244] on div "Debate contractual" at bounding box center [486, 244] width 84 height 11
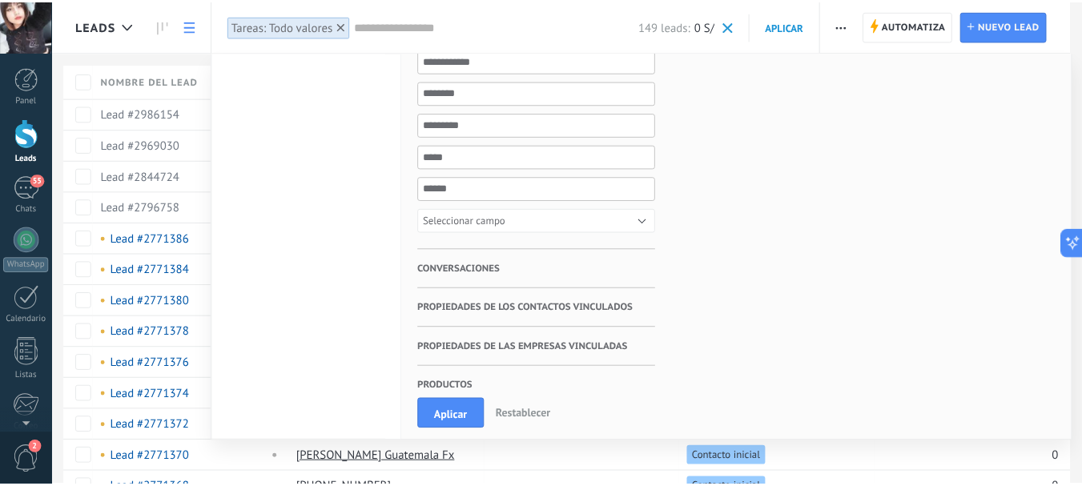
scroll to position [528, 0]
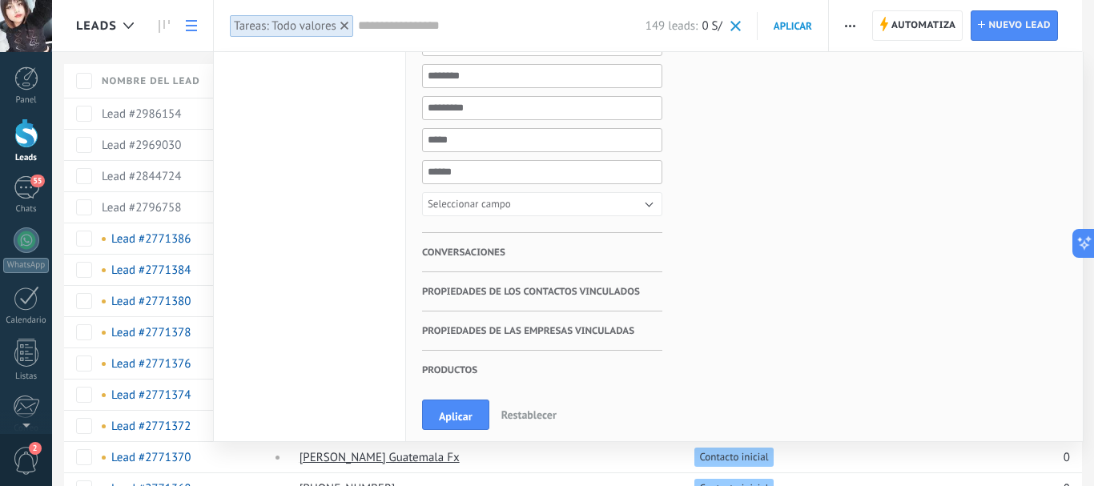
click at [851, 32] on div at bounding box center [547, 243] width 1094 height 486
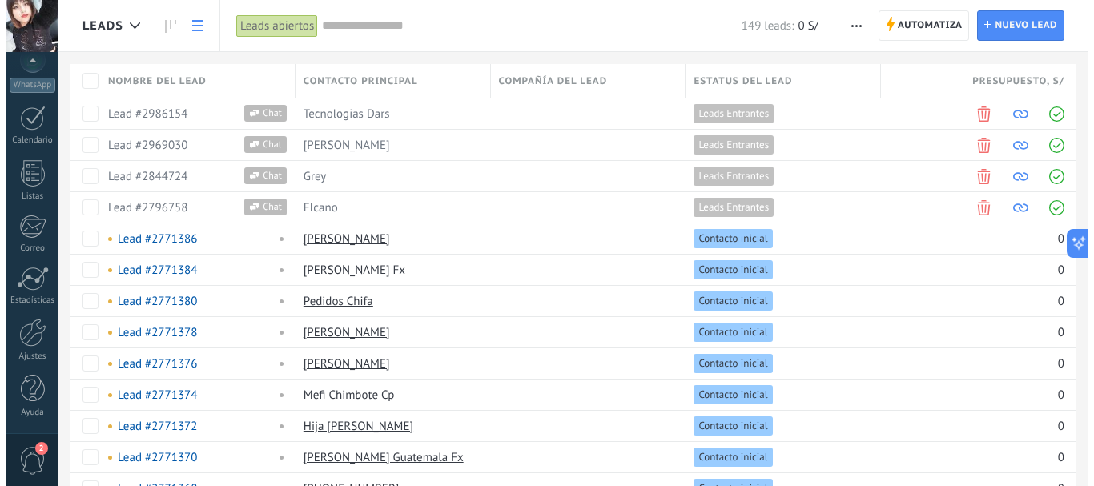
scroll to position [160, 0]
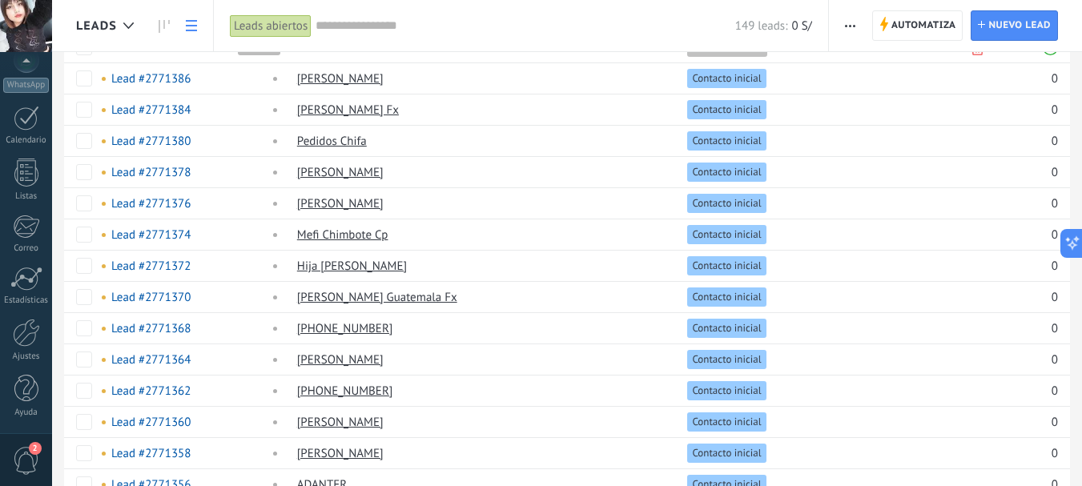
click at [35, 453] on span "2" at bounding box center [35, 448] width 13 height 13
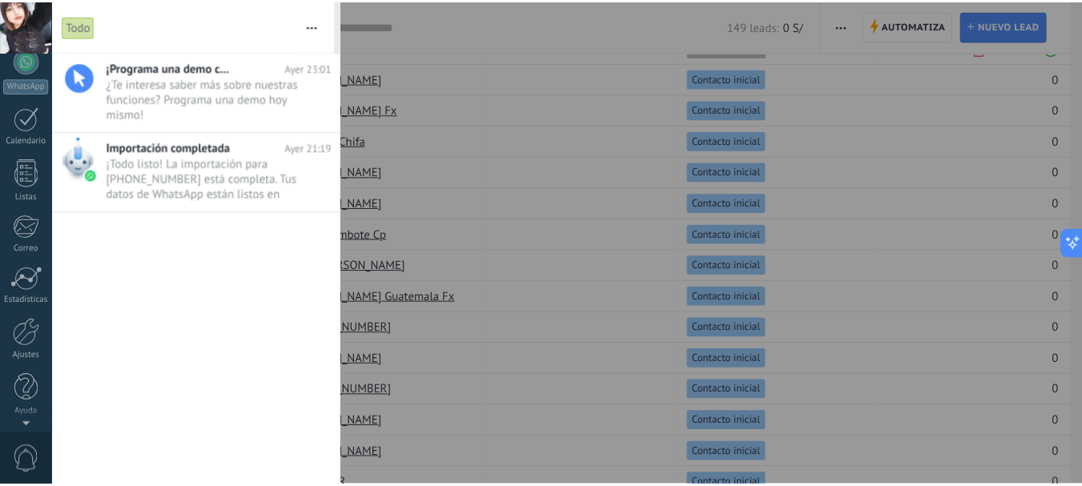
scroll to position [0, 0]
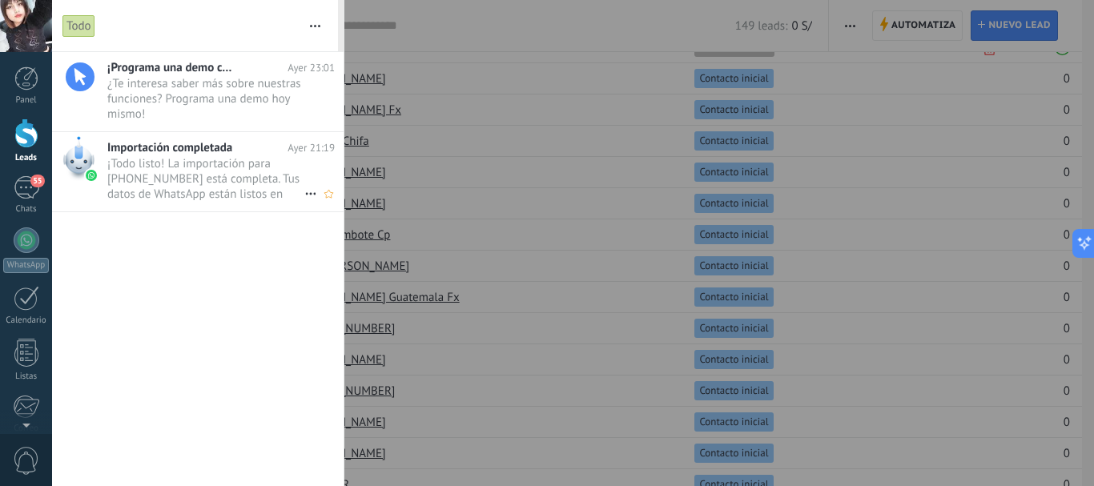
click at [216, 159] on span "¡Todo listo! La importación para [PHONE_NUMBER] está completa. Tus datos de Wha…" at bounding box center [205, 178] width 197 height 45
click at [147, 194] on span "¡Todo listo! La importación para [PHONE_NUMBER] está completa. Tus datos de Wha…" at bounding box center [205, 178] width 197 height 45
click at [608, 230] on div at bounding box center [547, 243] width 1094 height 486
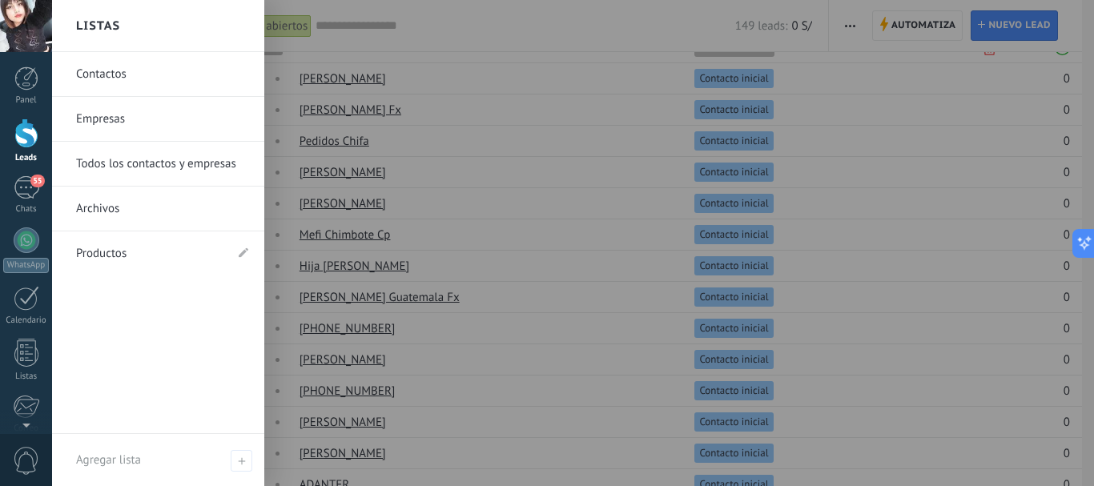
click at [6, 33] on div at bounding box center [26, 26] width 52 height 52
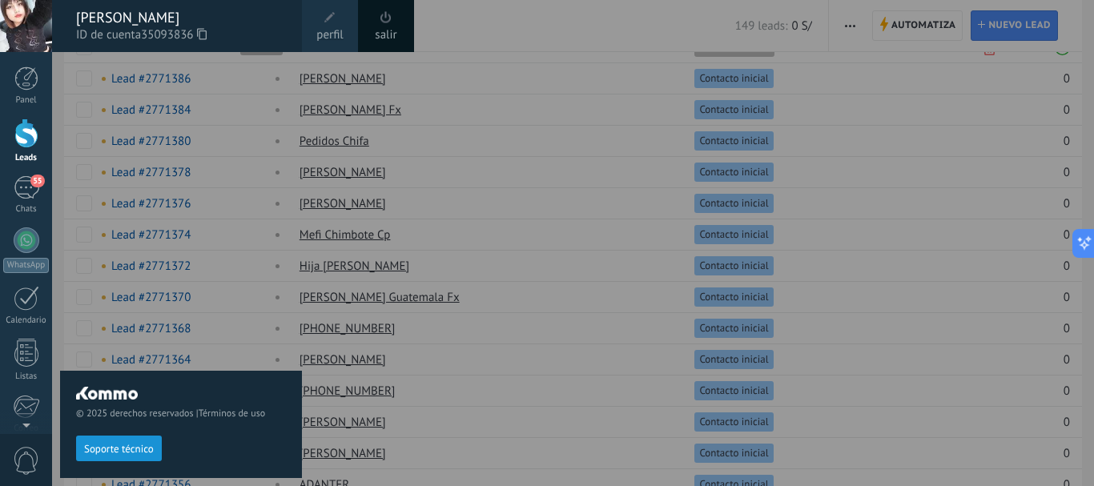
click at [381, 32] on link "salir" at bounding box center [386, 35] width 22 height 18
